Goal: Task Accomplishment & Management: Use online tool/utility

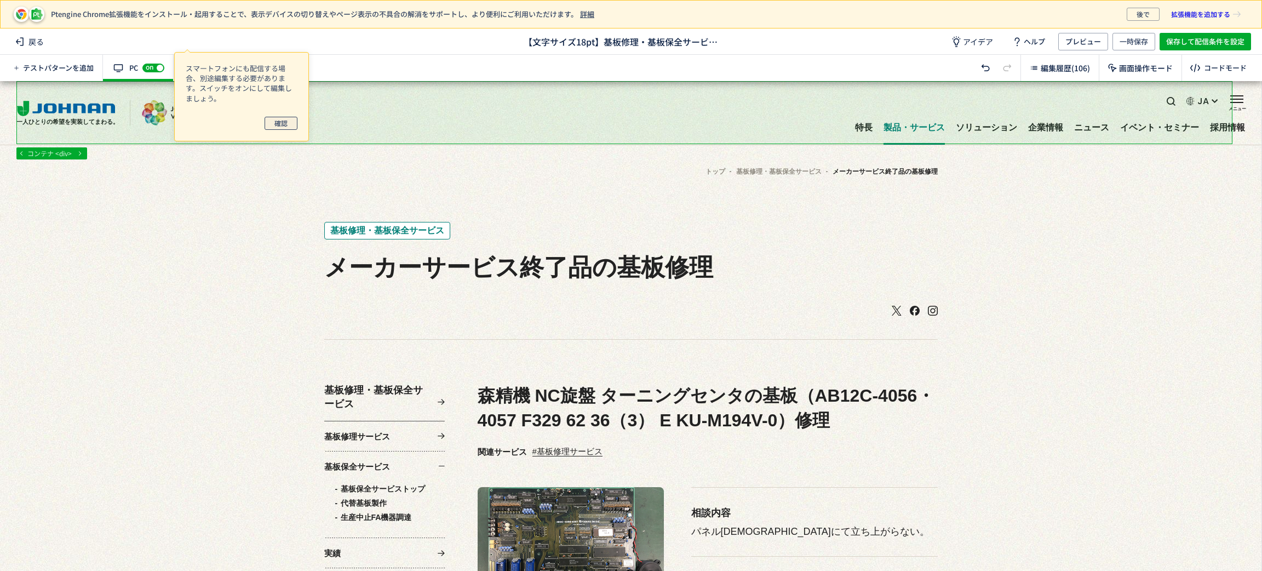
click at [274, 126] on span "確認" at bounding box center [280, 123] width 13 height 13
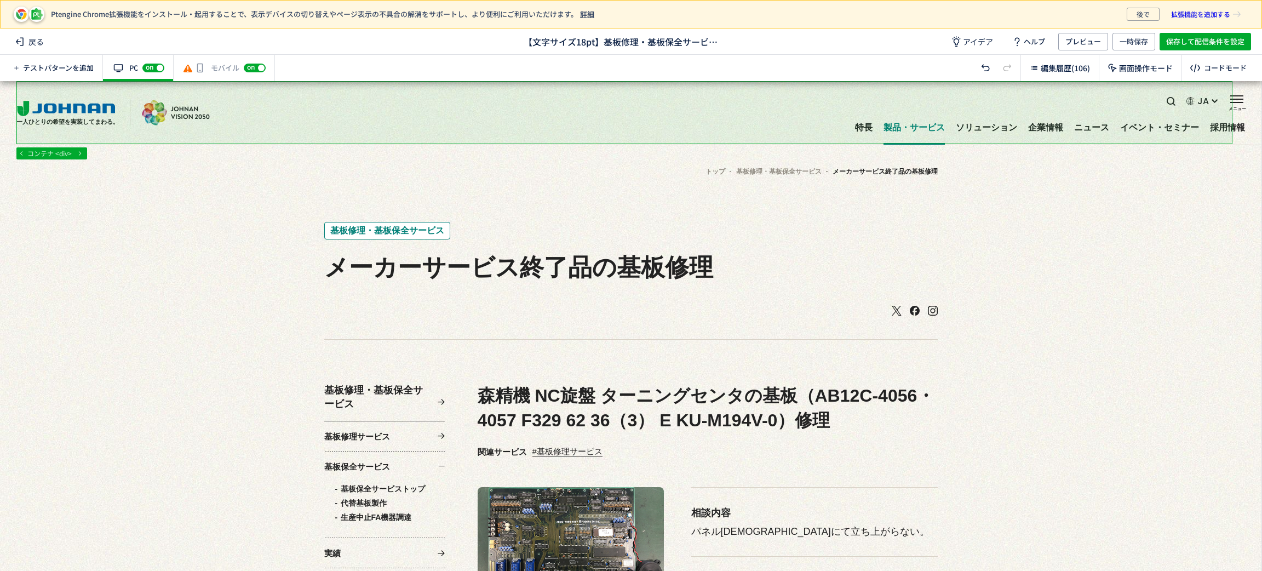
click at [261, 71] on div "off on" at bounding box center [255, 67] width 22 height 11
click at [244, 69] on span "off" at bounding box center [248, 68] width 8 height 7
click at [219, 64] on div "有効な編集箇所が確認されません モバイル off on" at bounding box center [224, 68] width 101 height 26
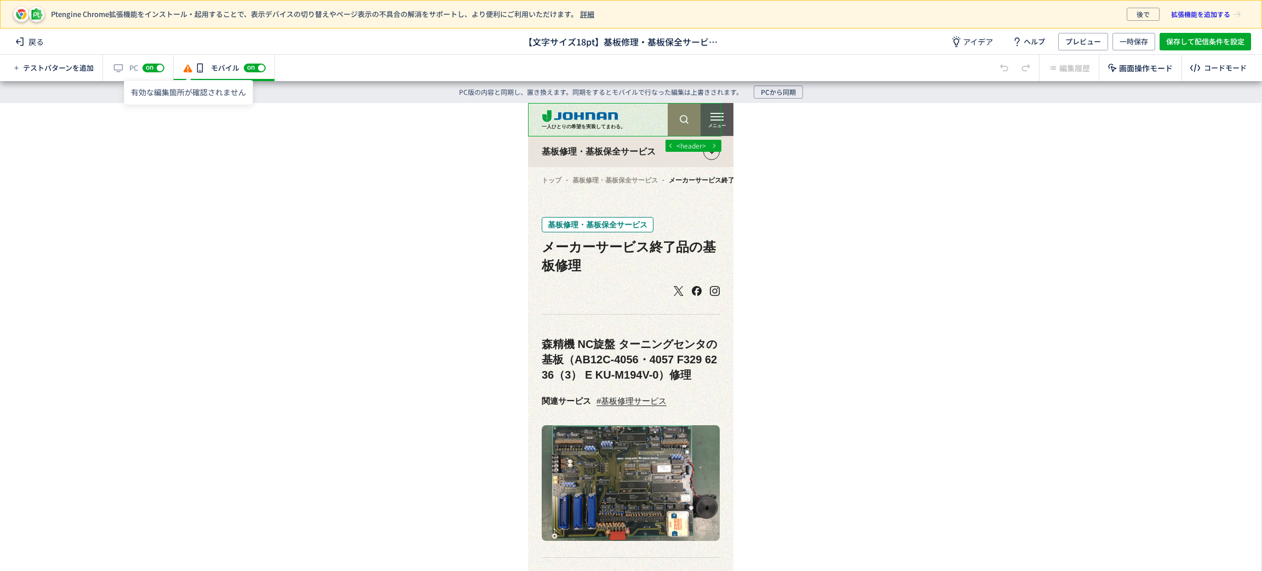
click at [187, 71] on use at bounding box center [187, 69] width 9 height 8
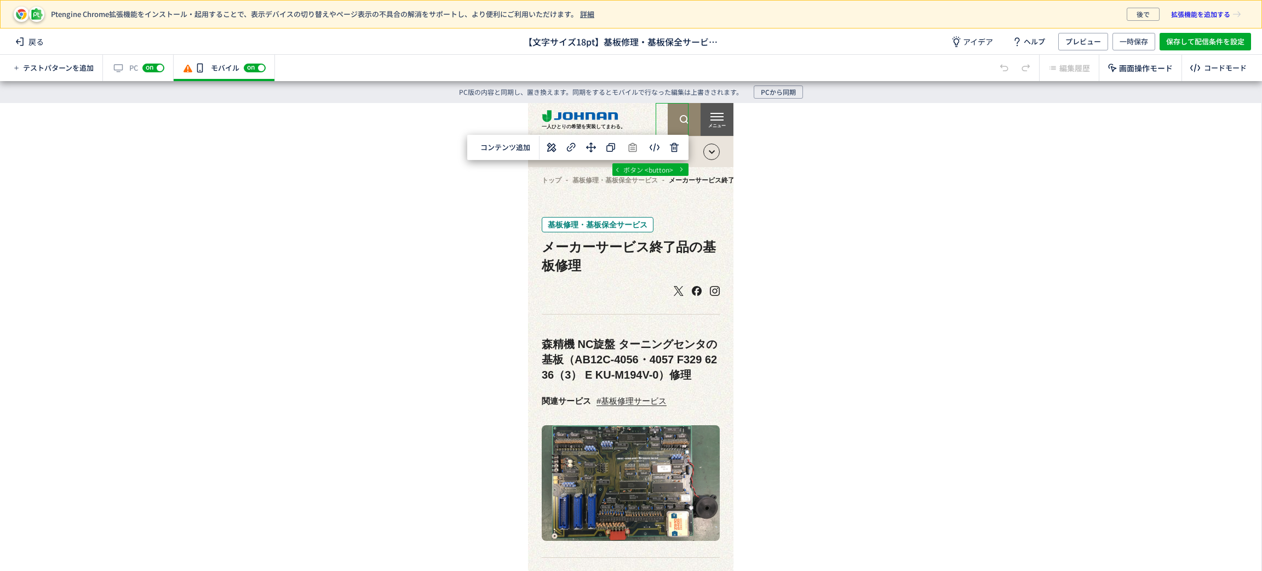
click at [980, 174] on div "... div div ul li ボタン <button> 選択した要素の前 選択した要素の後 選択した領域内の先頭 選択した領域内の末尾 コンテンツ追加 …" at bounding box center [630, 326] width 1261 height 446
click at [191, 73] on icon at bounding box center [187, 68] width 11 height 11
click at [199, 69] on div "モバイル off on" at bounding box center [224, 68] width 101 height 26
click at [249, 67] on span "on" at bounding box center [251, 67] width 8 height 7
click at [249, 66] on span "off" at bounding box center [248, 68] width 8 height 7
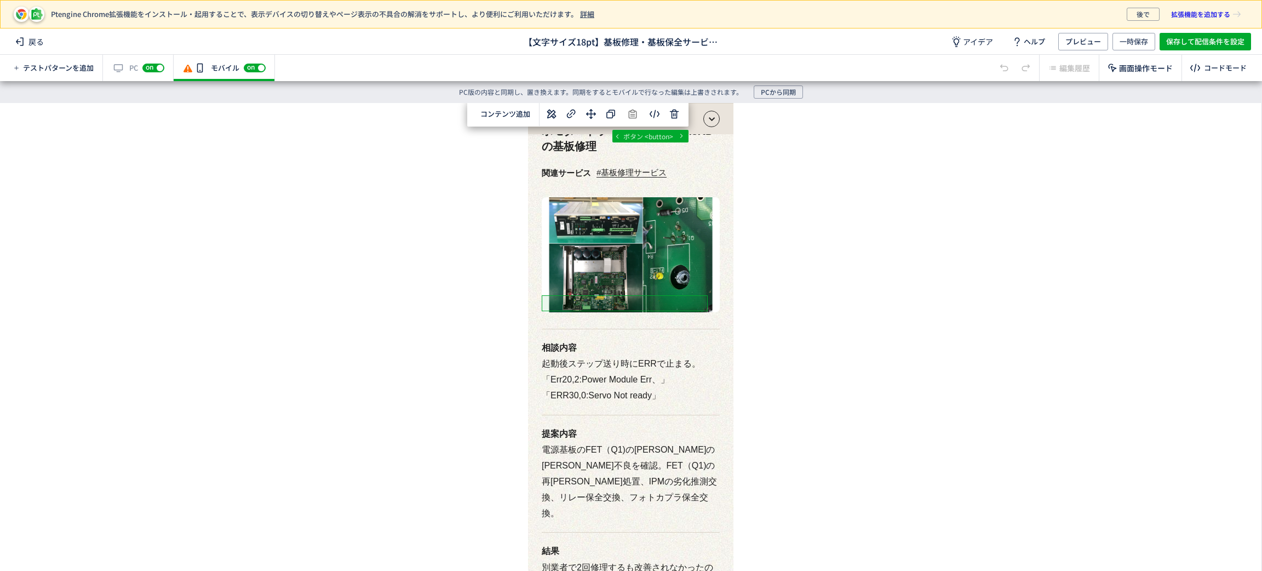
scroll to position [4188, 0]
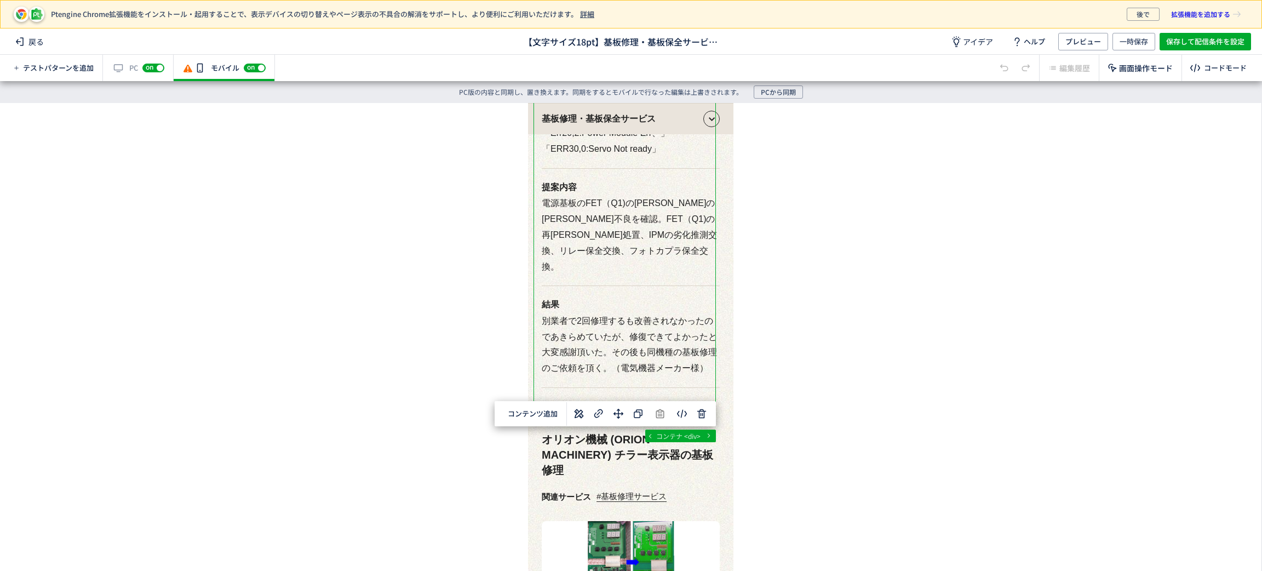
click at [830, 301] on div "... div section div div コンテナ <div> 選択した要素の前 選択した要素の後 選択した領域内の先頭 選択した領域内の末尾 コンテン…" at bounding box center [630, 326] width 1261 height 446
click at [796, 97] on button "PCから同期" at bounding box center [777, 91] width 49 height 13
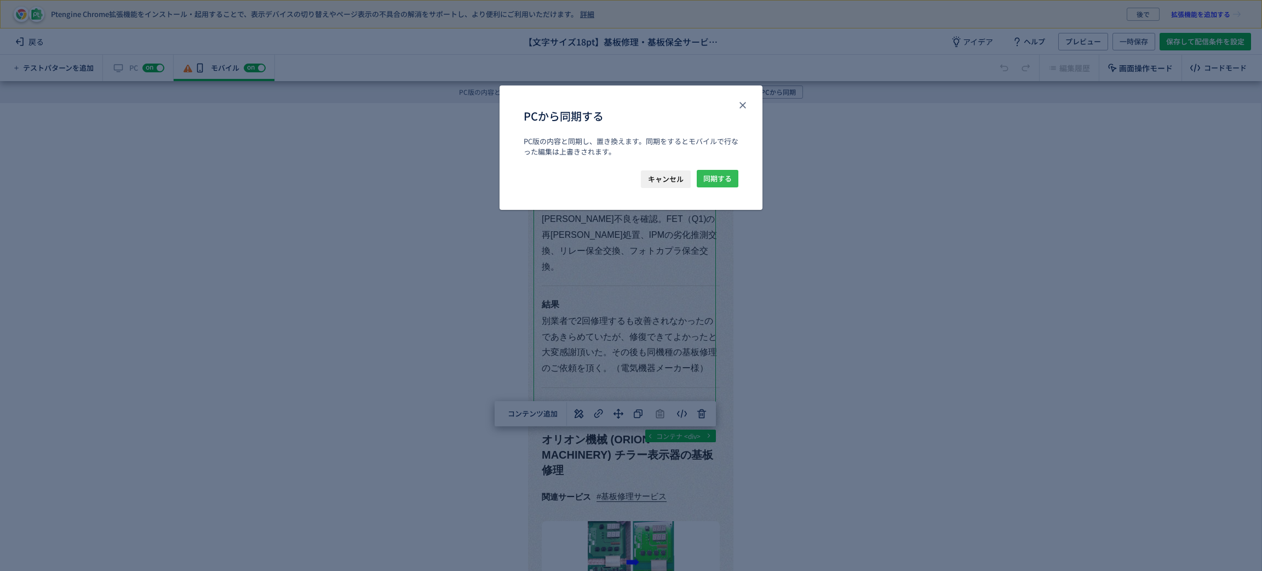
click at [732, 174] on button "同期する" at bounding box center [718, 179] width 42 height 18
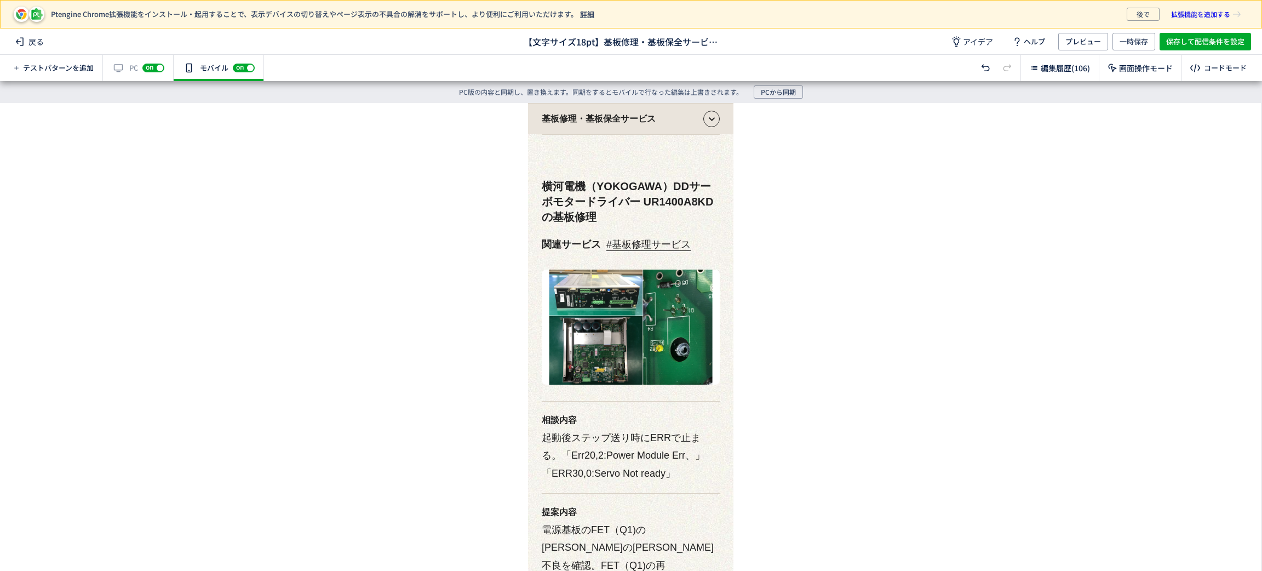
scroll to position [4553, 0]
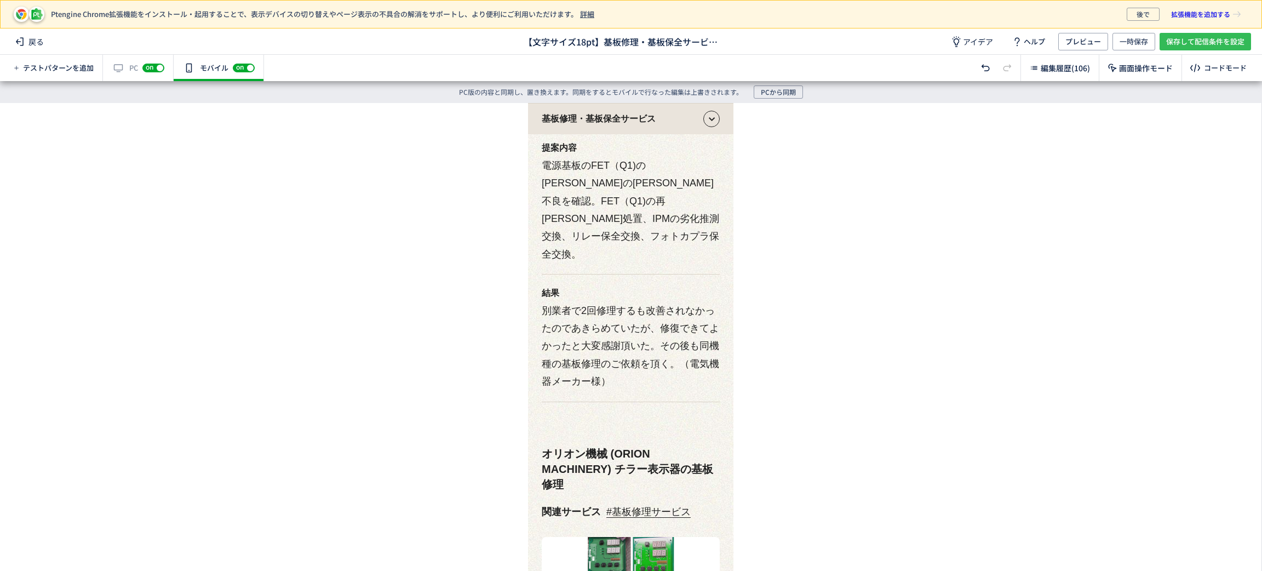
click at [1218, 39] on span "保存して配信条件を設定" at bounding box center [1205, 42] width 78 height 18
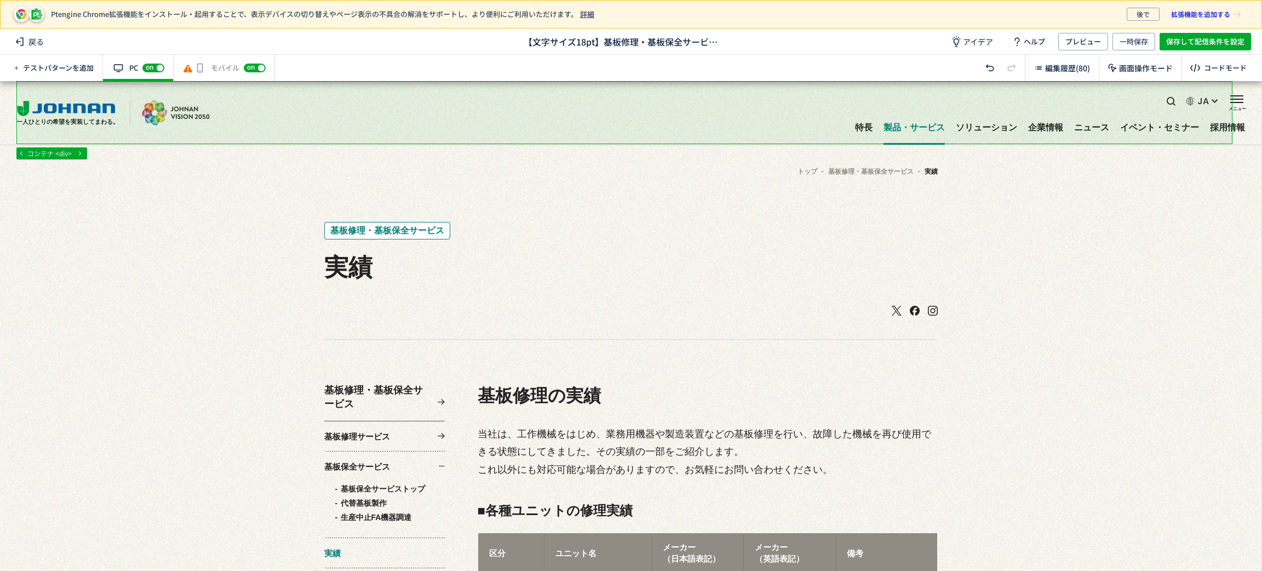
click at [234, 68] on div "有効な編集箇所が確認されません モバイル off on" at bounding box center [224, 68] width 101 height 26
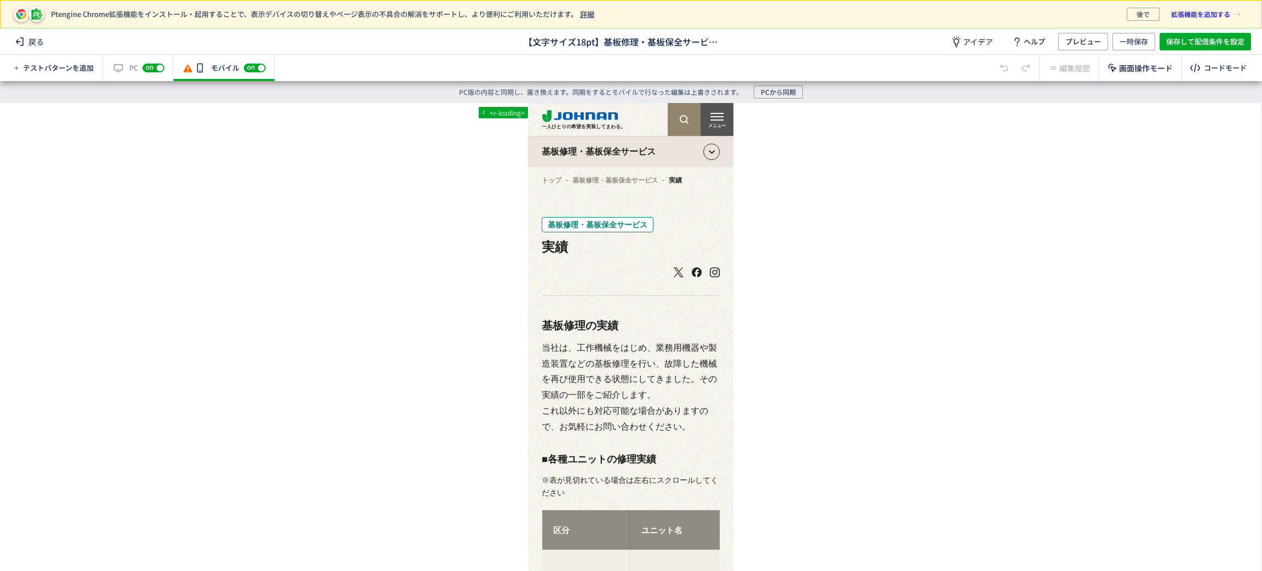
click at [234, 67] on div "有効な編集箇所が確認されません モバイル off on" at bounding box center [224, 68] width 101 height 26
click at [784, 92] on span "PCから同期" at bounding box center [778, 91] width 35 height 13
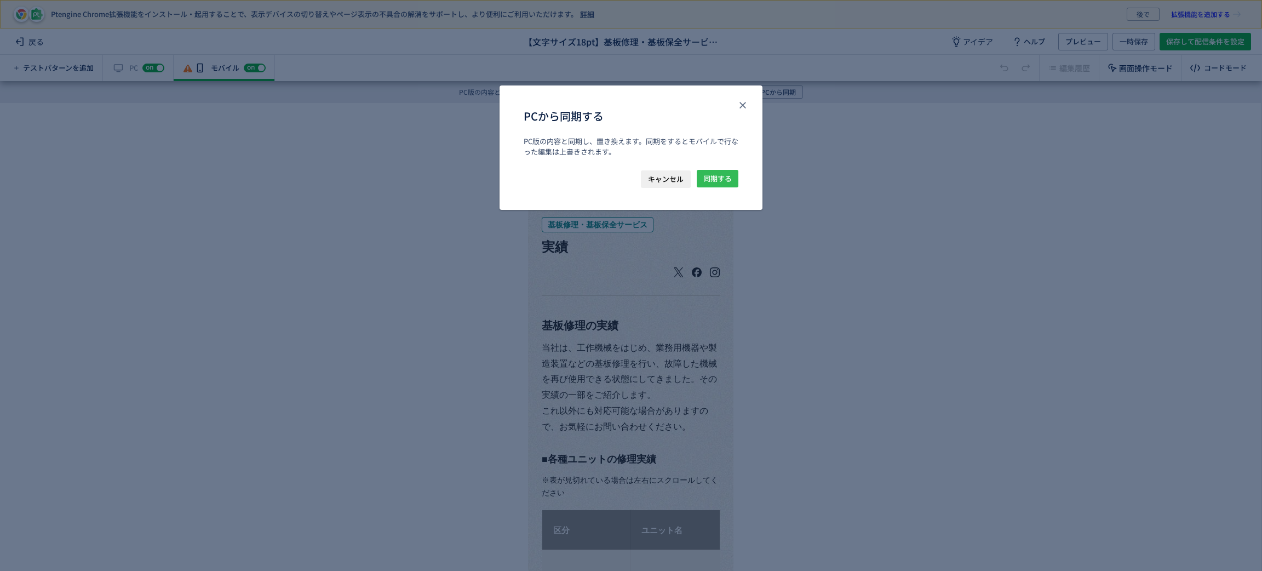
click at [718, 176] on span "同期する" at bounding box center [717, 179] width 28 height 18
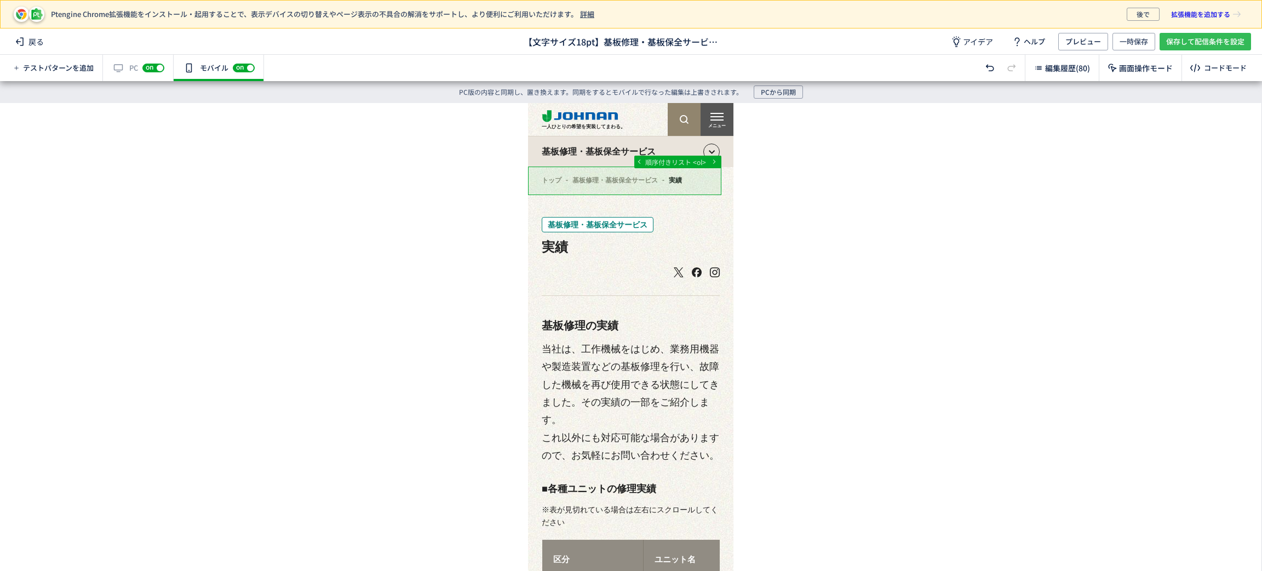
click at [1178, 41] on span "保存して配信条件を設定" at bounding box center [1205, 42] width 78 height 18
